Goal: Find specific page/section: Find specific page/section

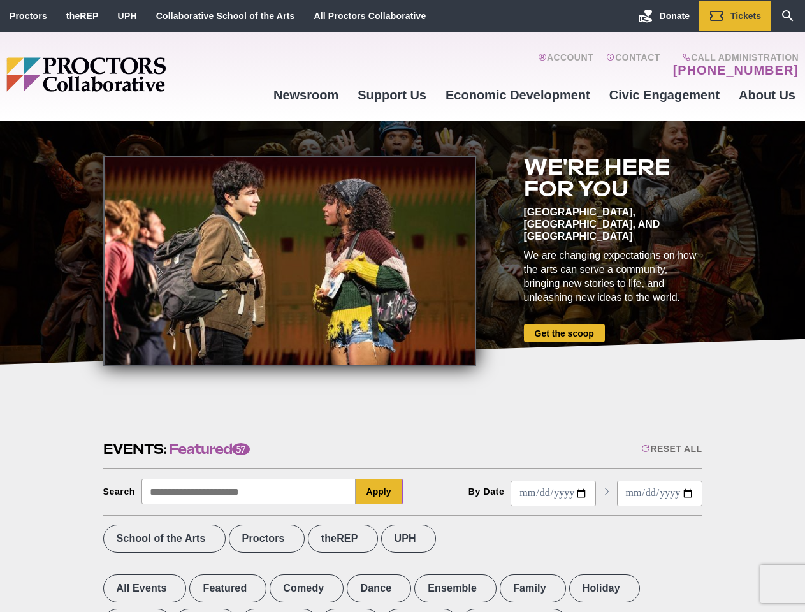
click at [402, 306] on div at bounding box center [289, 261] width 373 height 210
click at [670, 449] on div "Reset All" at bounding box center [671, 448] width 61 height 10
click at [379, 491] on button "Apply" at bounding box center [379, 491] width 47 height 25
